Goal: Task Accomplishment & Management: Use online tool/utility

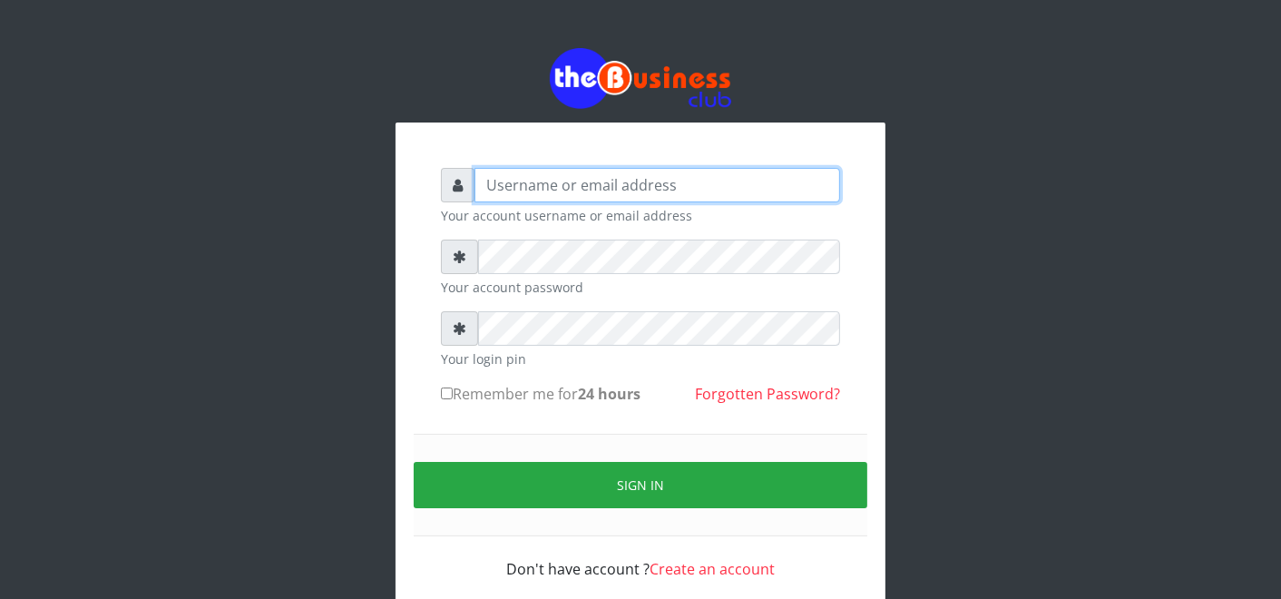
click at [628, 183] on input "text" at bounding box center [657, 185] width 366 height 34
type input "F"
type input "father"
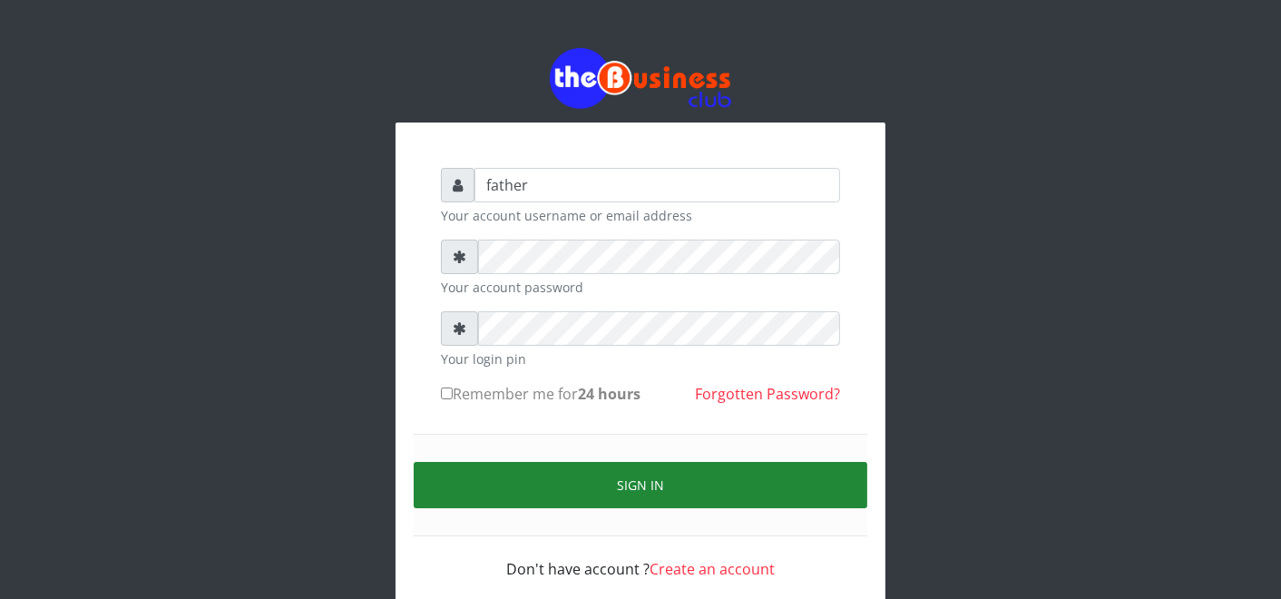
click at [628, 488] on button "Sign in" at bounding box center [641, 485] width 454 height 46
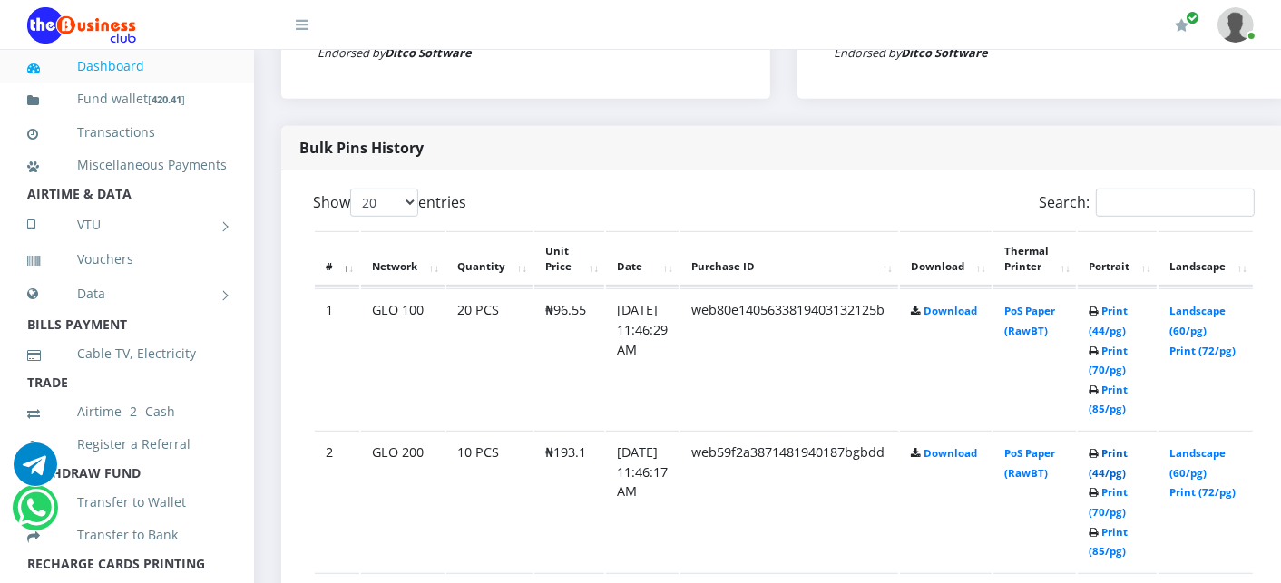
click at [1128, 454] on link "Print (44/pg)" at bounding box center [1108, 463] width 39 height 34
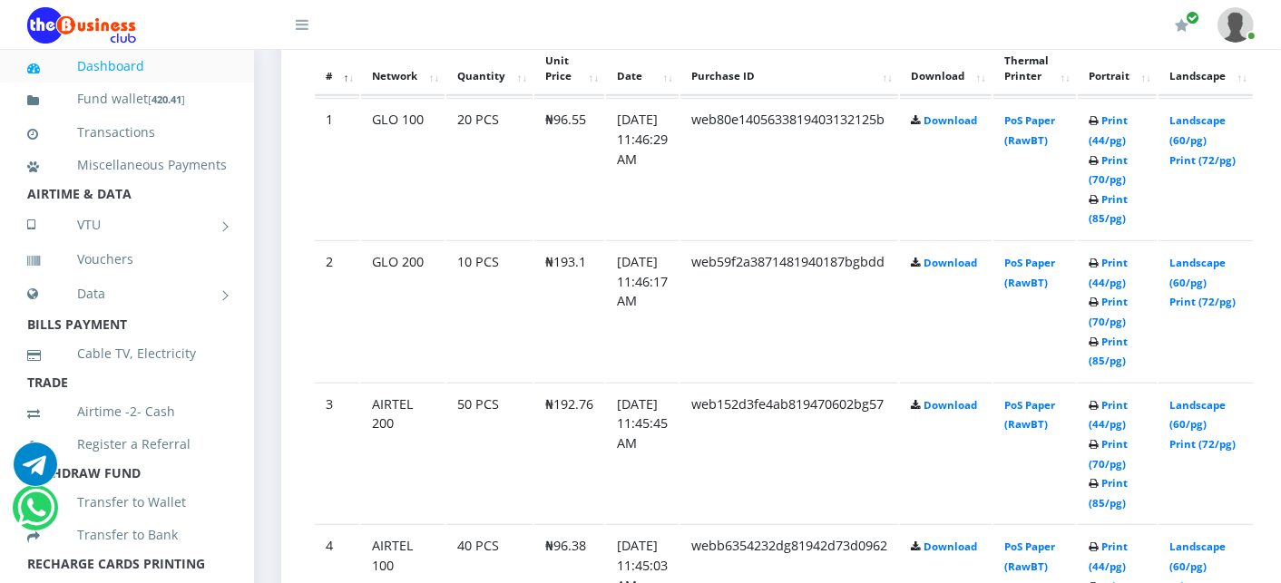
scroll to position [1089, 0]
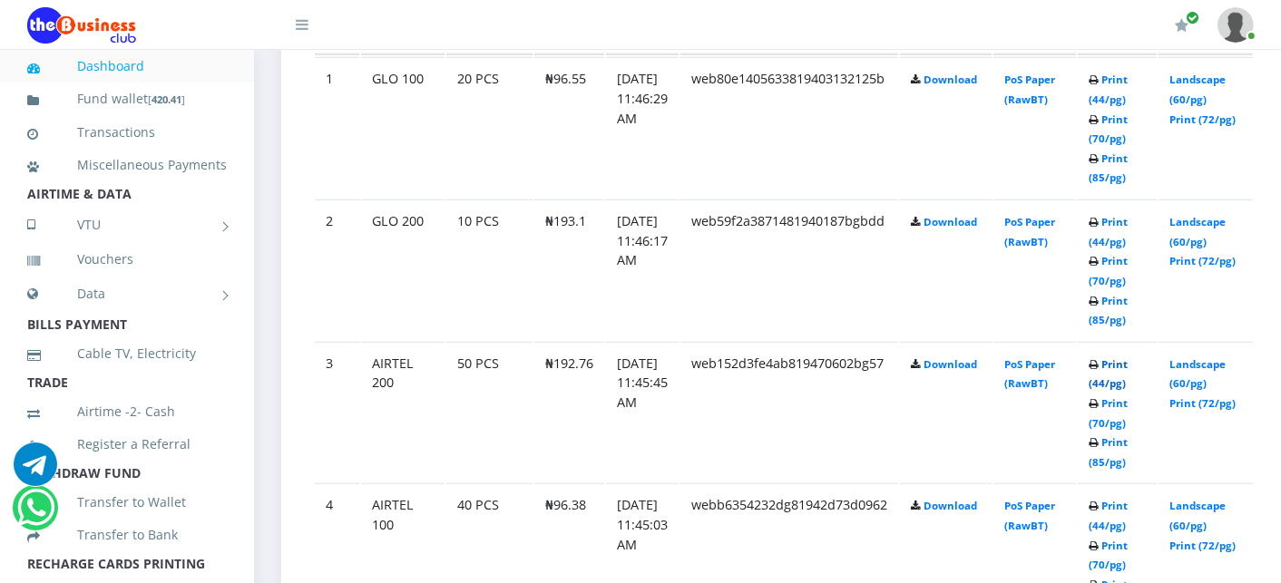
click at [1128, 363] on link "Print (44/pg)" at bounding box center [1108, 374] width 39 height 34
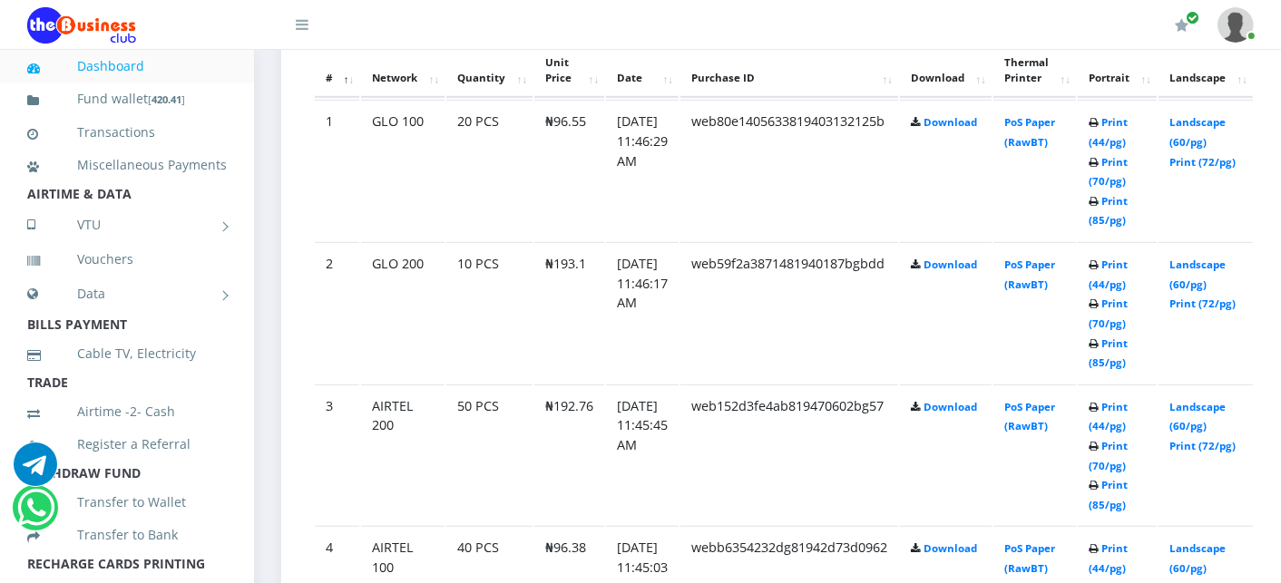
scroll to position [1089, 0]
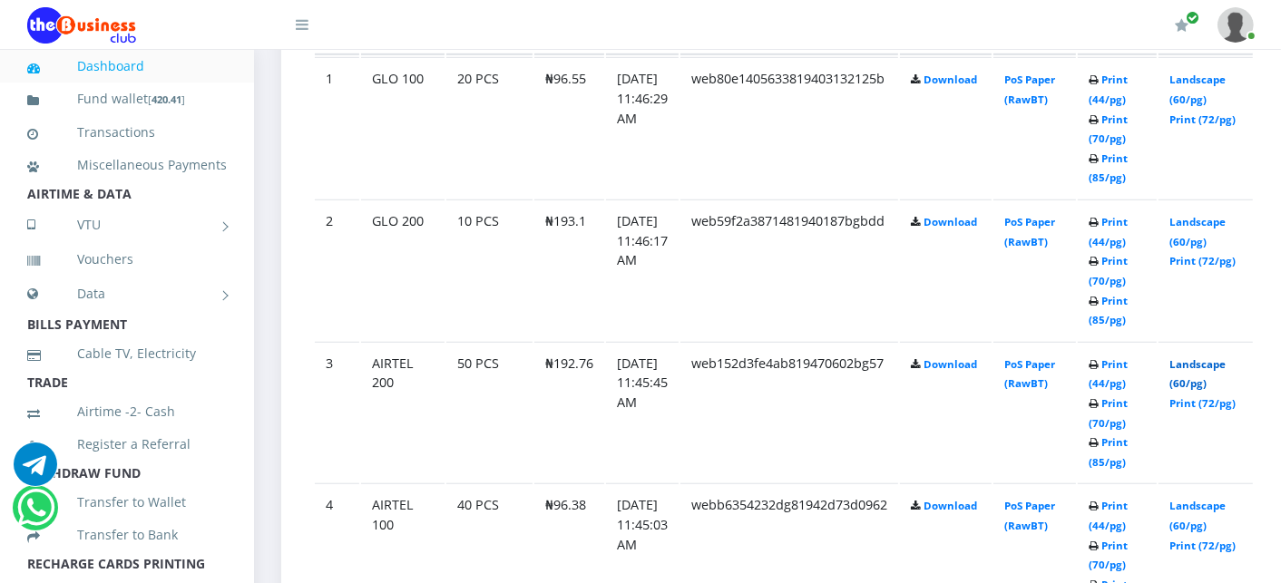
click at [1217, 363] on link "Landscape (60/pg)" at bounding box center [1197, 374] width 56 height 34
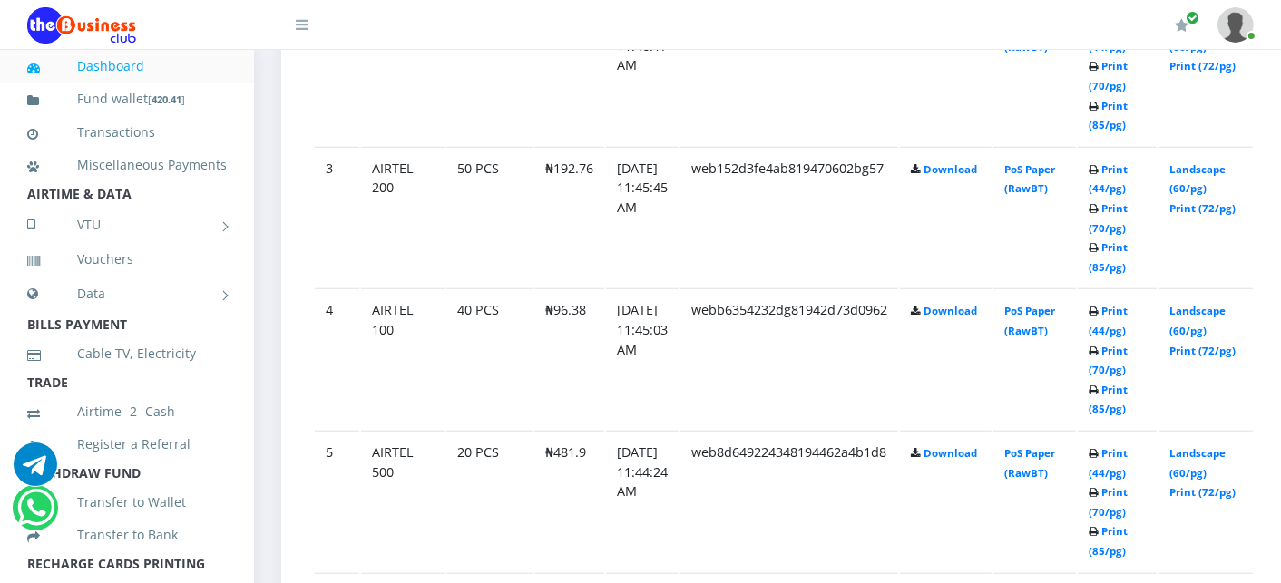
scroll to position [1288, 0]
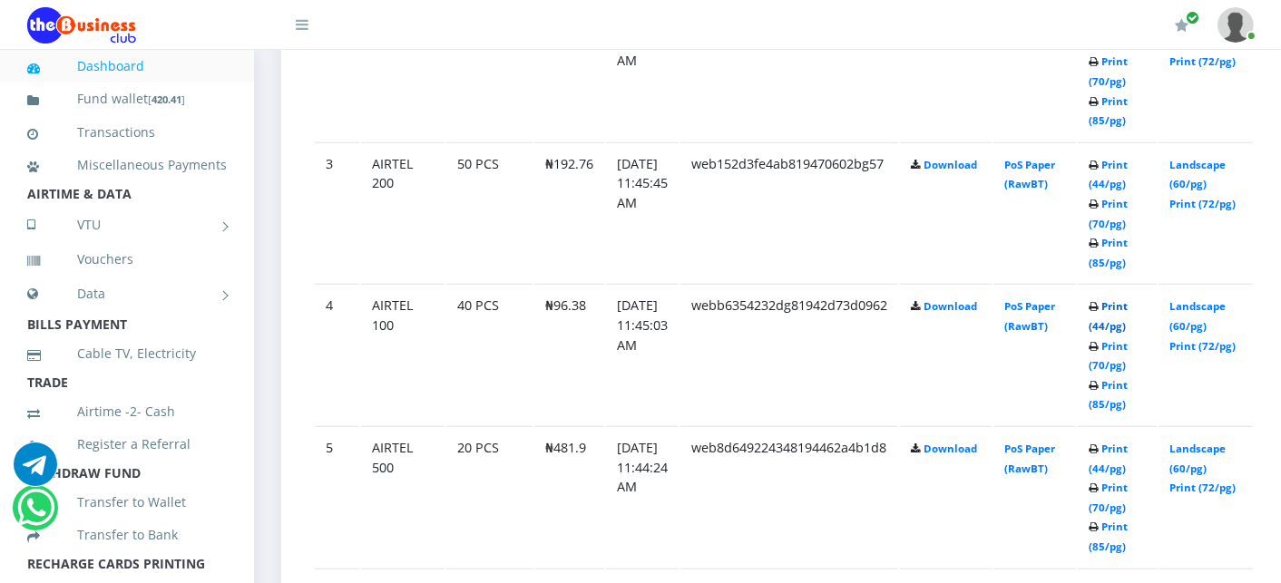
click at [1128, 300] on link "Print (44/pg)" at bounding box center [1108, 316] width 39 height 34
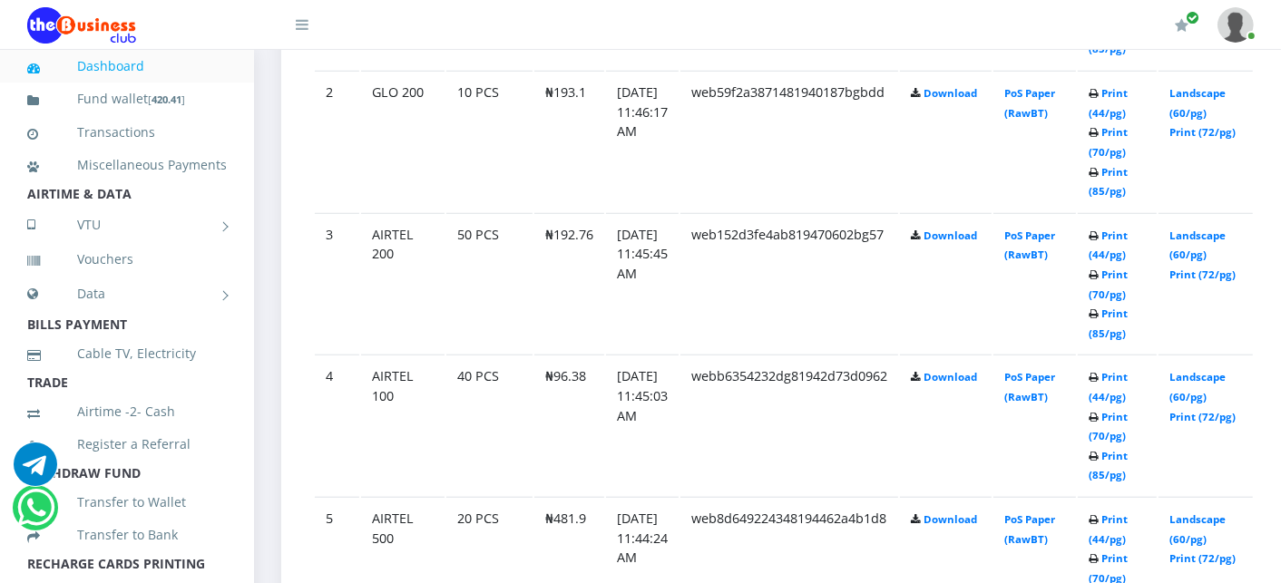
scroll to position [1288, 0]
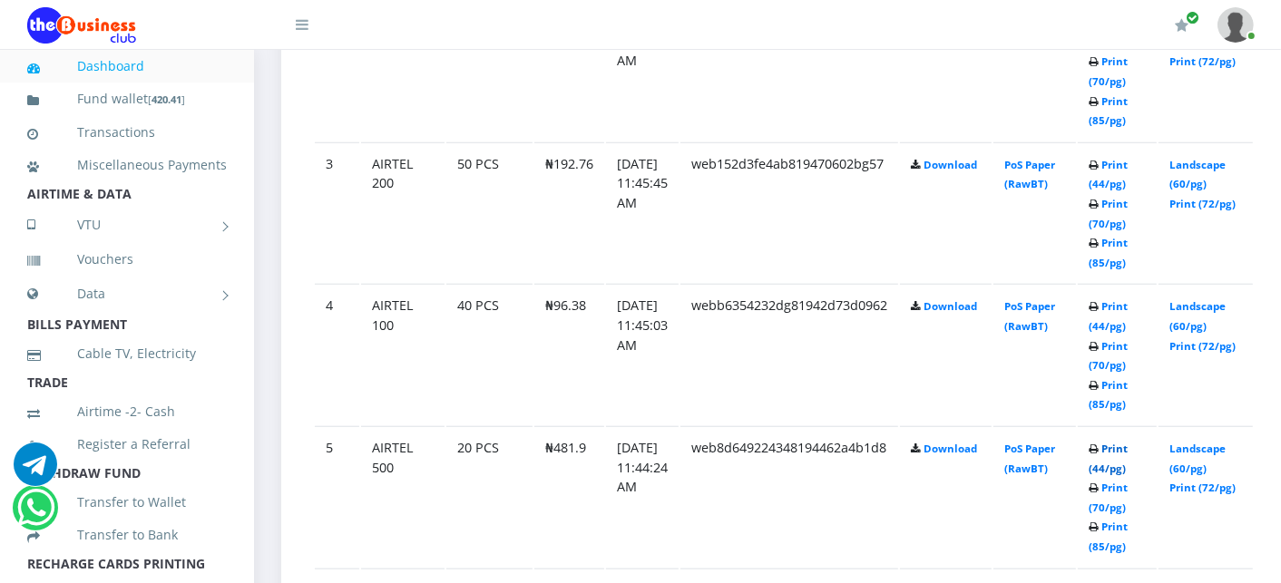
click at [1128, 445] on link "Print (44/pg)" at bounding box center [1108, 459] width 39 height 34
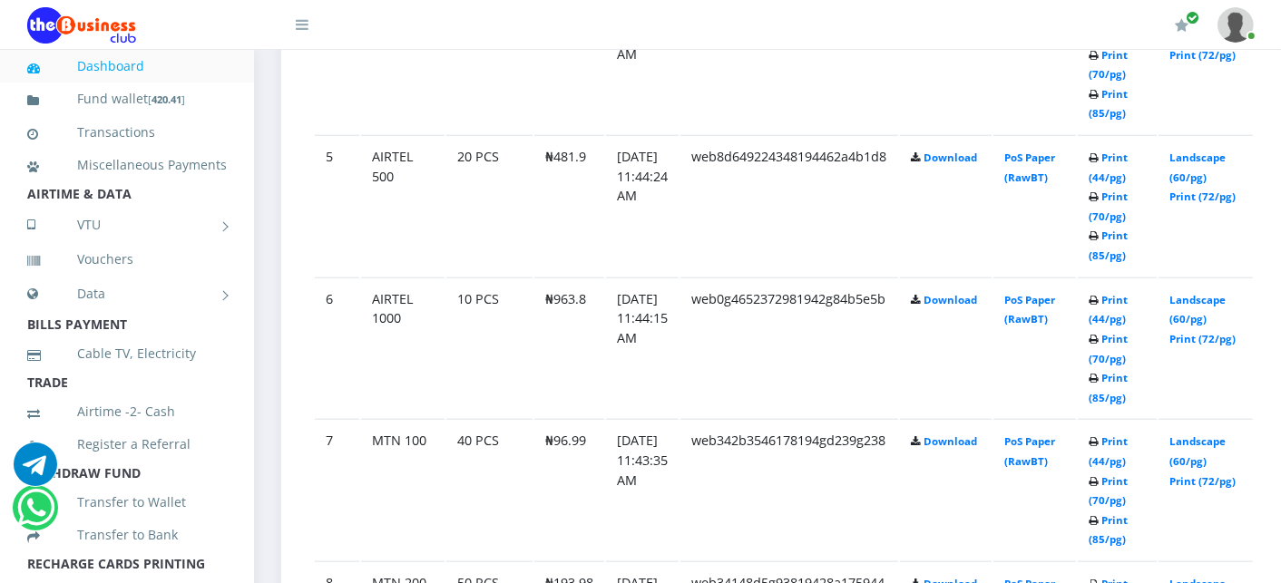
scroll to position [1580, 0]
click at [1128, 295] on link "Print (44/pg)" at bounding box center [1108, 309] width 39 height 34
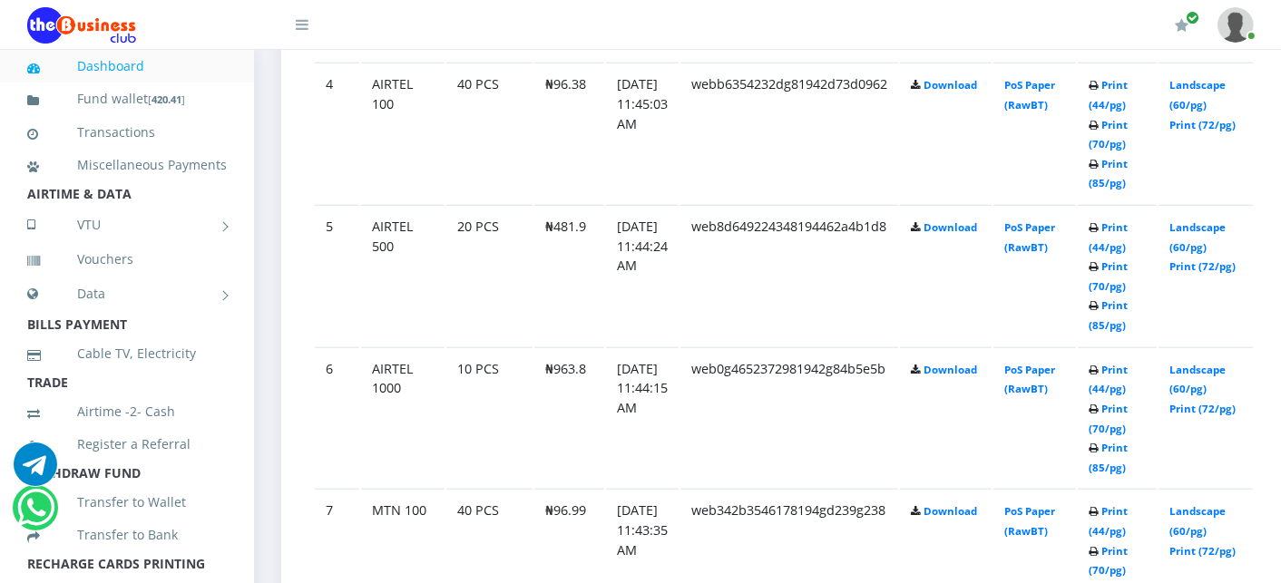
scroll to position [1580, 0]
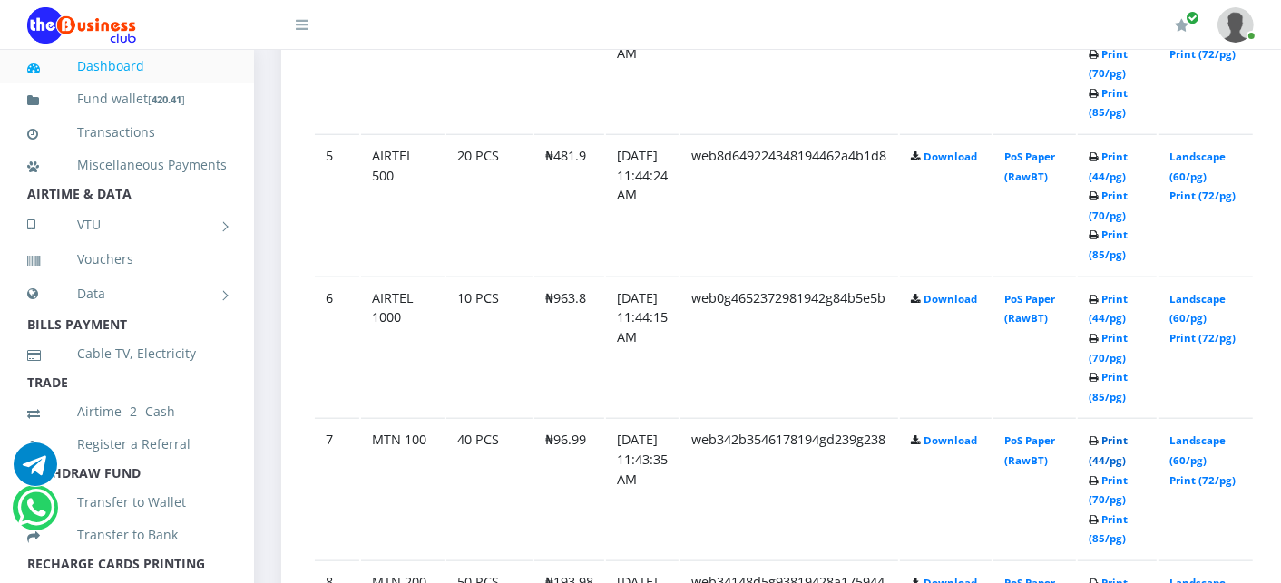
click at [1127, 434] on link "Print (44/pg)" at bounding box center [1108, 451] width 39 height 34
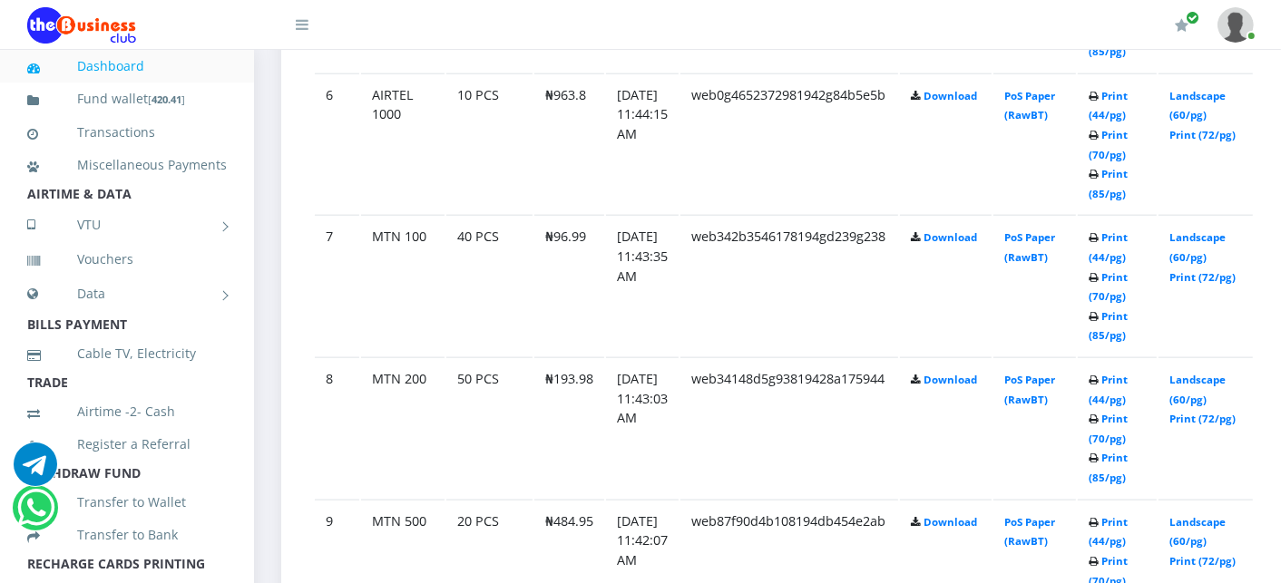
scroll to position [1792, 0]
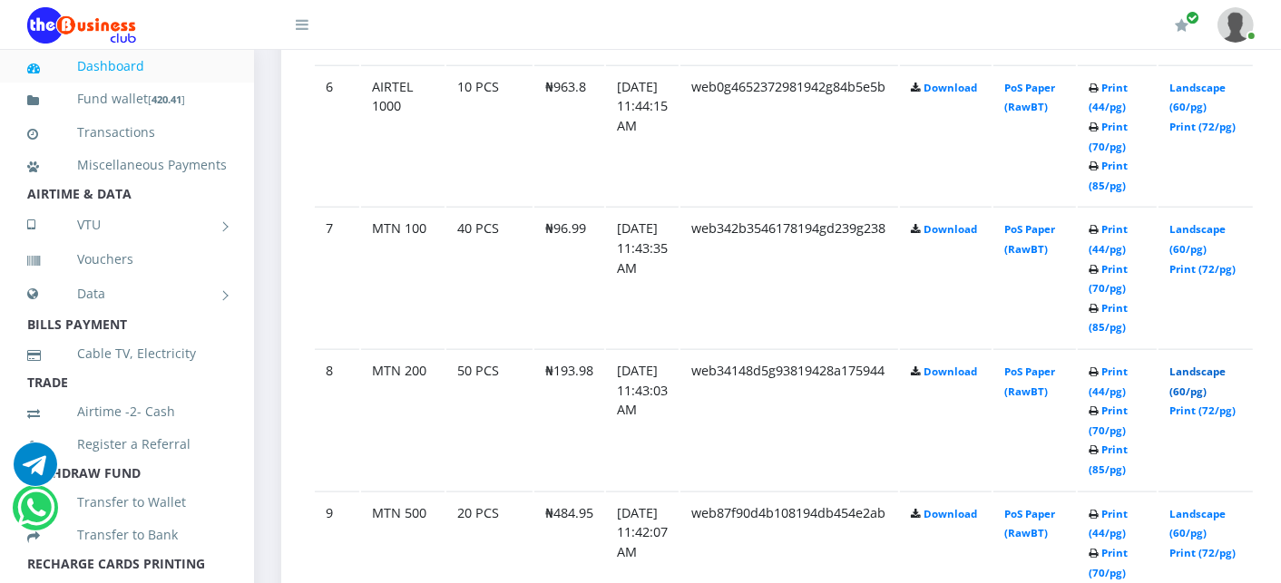
click at [1203, 365] on link "Landscape (60/pg)" at bounding box center [1197, 382] width 56 height 34
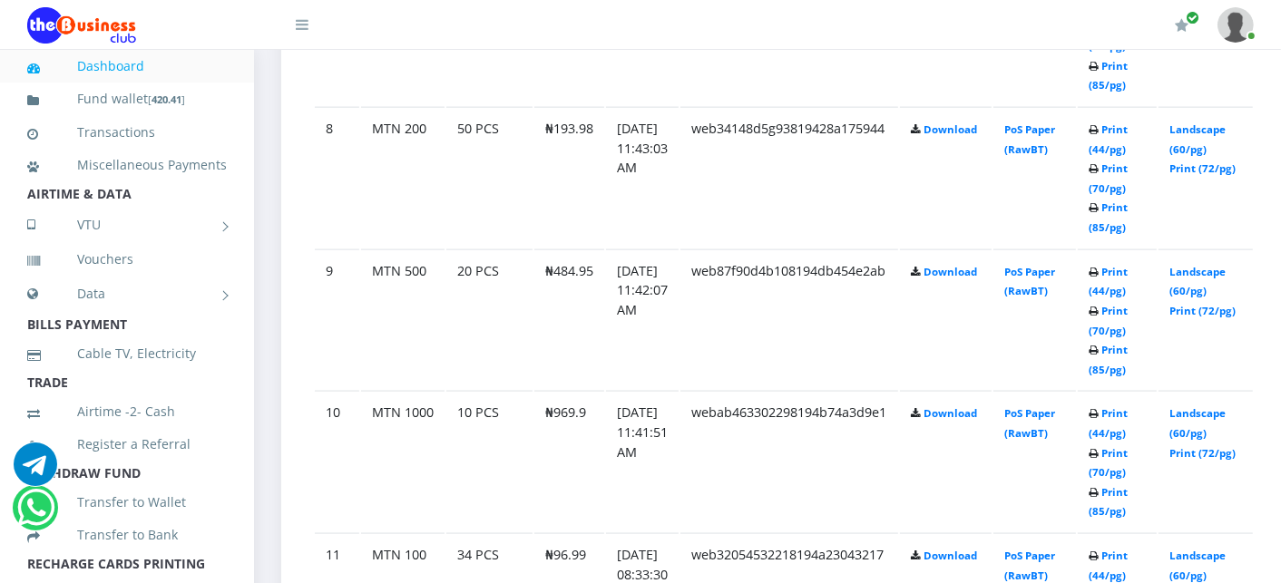
scroll to position [2074, 0]
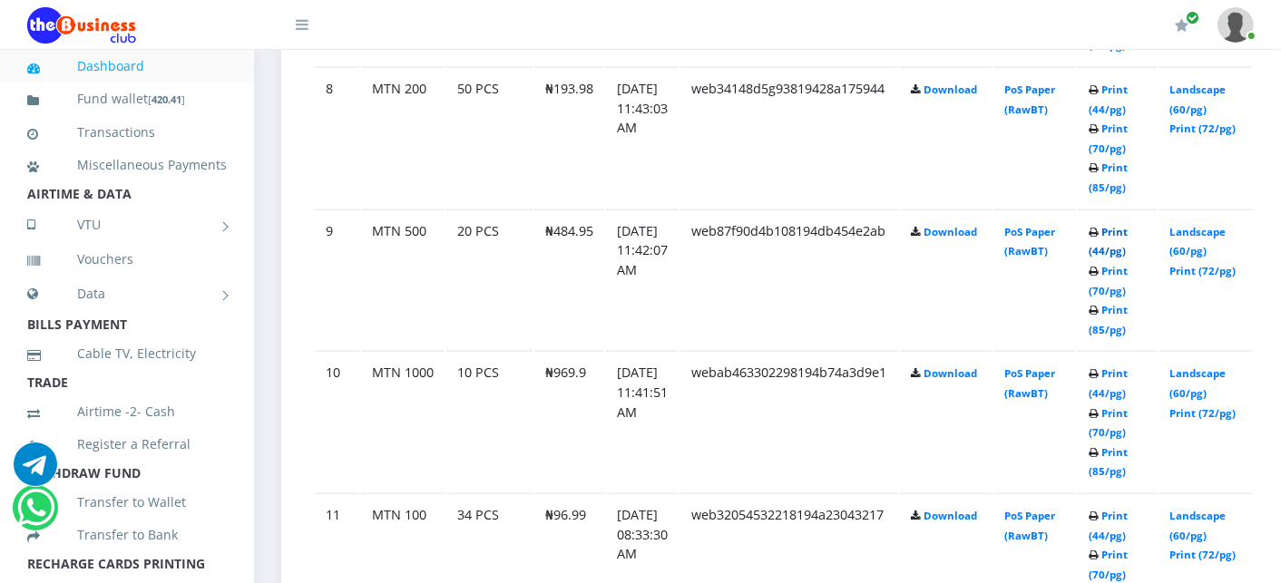
click at [1128, 225] on link "Print (44/pg)" at bounding box center [1108, 242] width 39 height 34
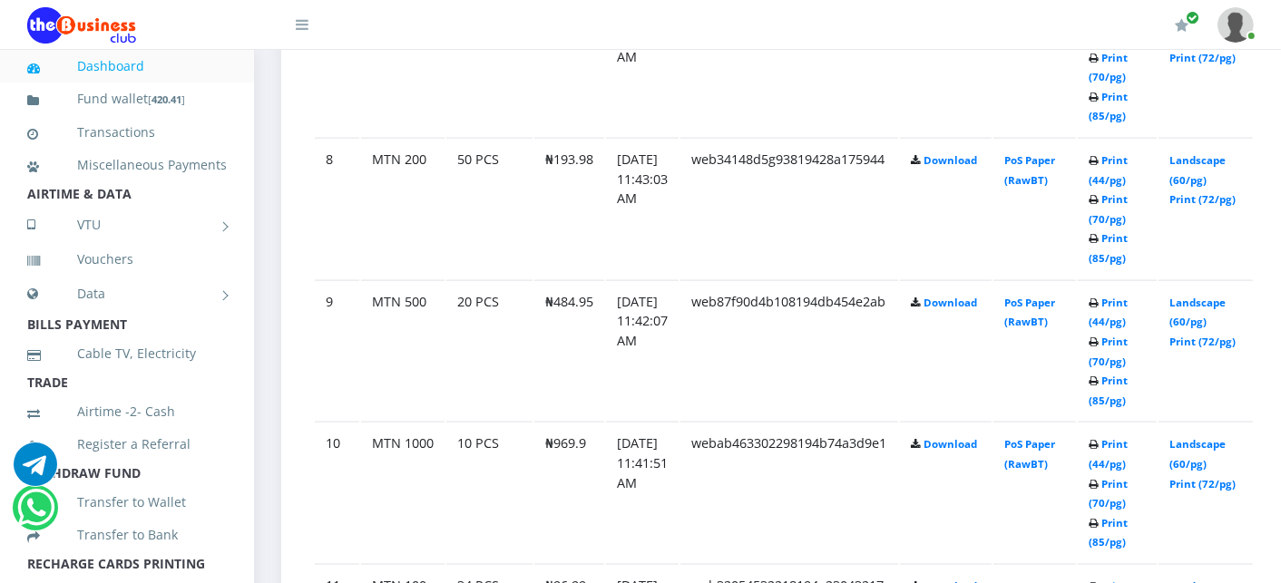
scroll to position [2074, 0]
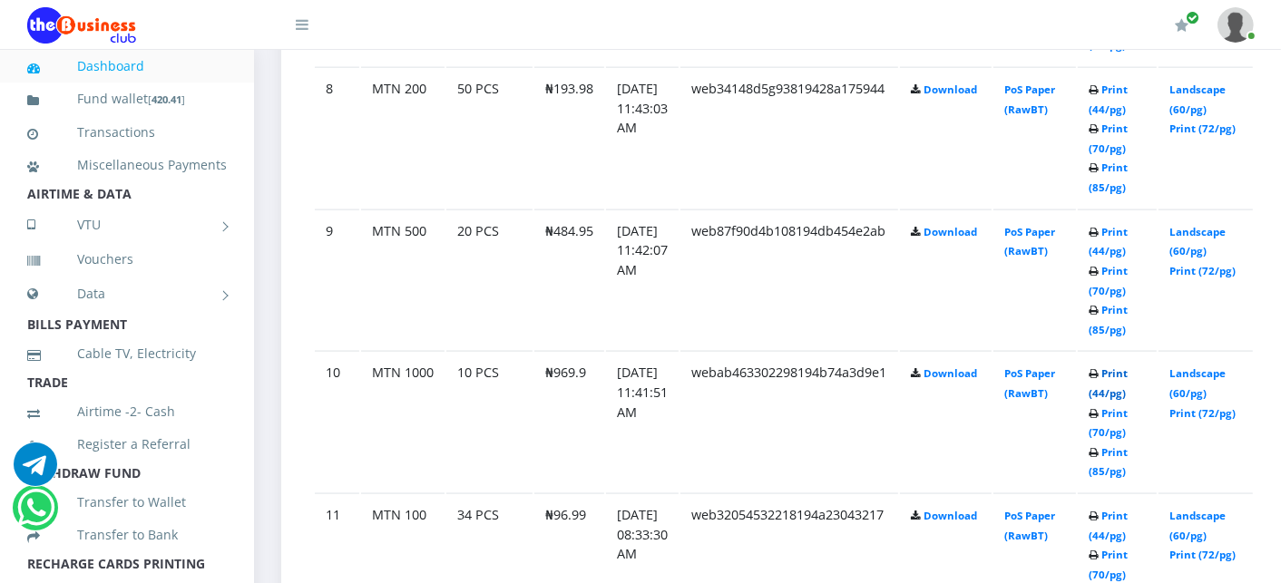
click at [1128, 367] on link "Print (44/pg)" at bounding box center [1108, 384] width 39 height 34
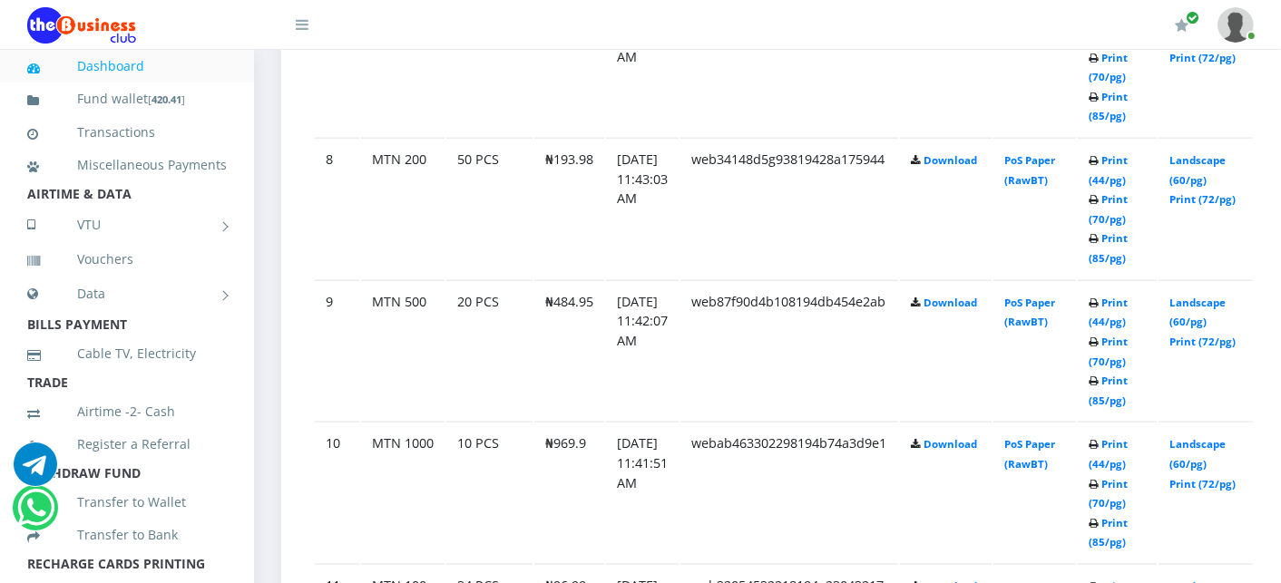
scroll to position [2074, 0]
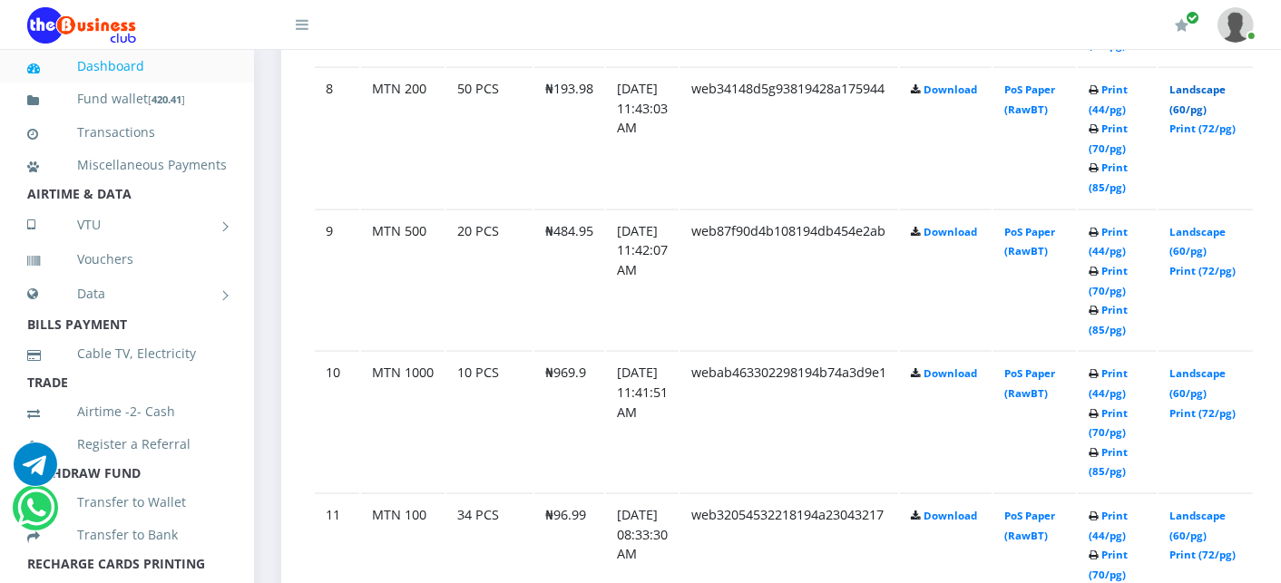
click at [1187, 83] on link "Landscape (60/pg)" at bounding box center [1197, 100] width 56 height 34
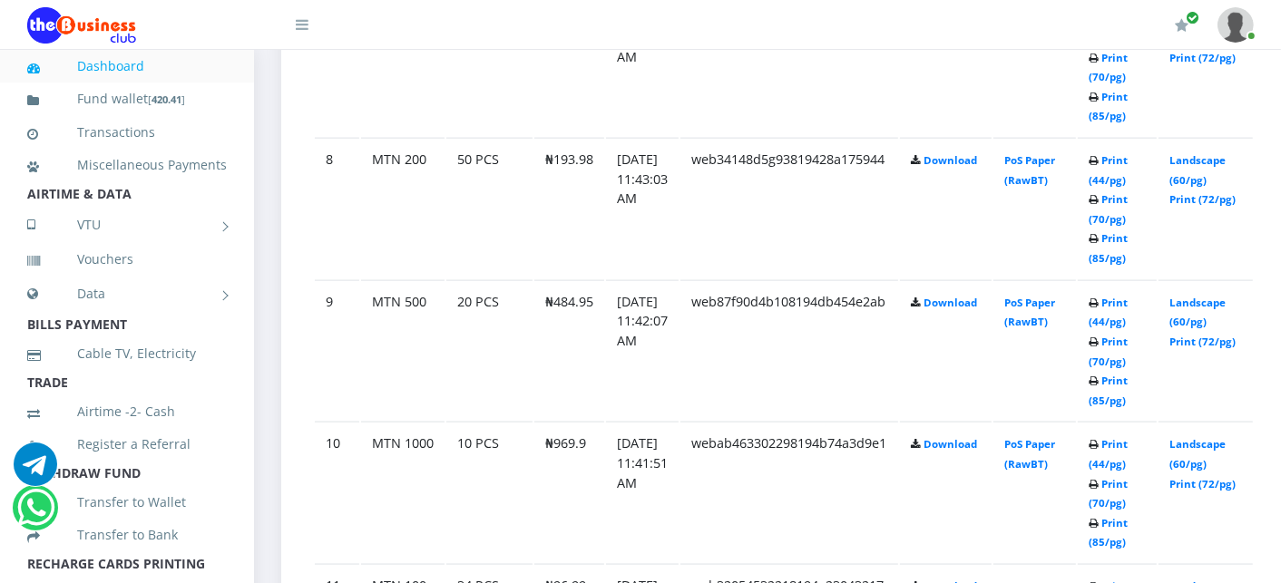
scroll to position [2074, 0]
